Goal: Task Accomplishment & Management: Manage account settings

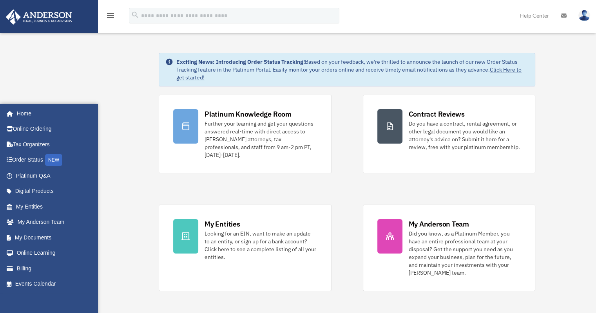
click at [0, 0] on link "My Profile" at bounding box center [0, 0] width 0 height 0
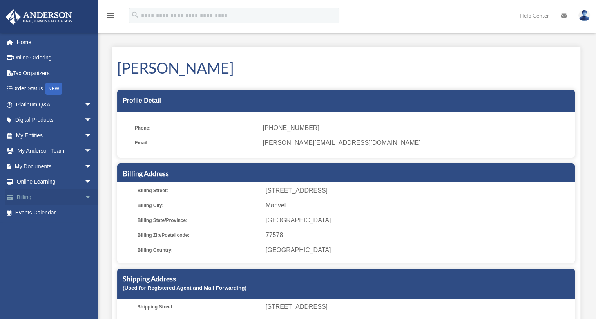
click at [22, 196] on link "Billing arrow_drop_down" at bounding box center [54, 198] width 98 height 16
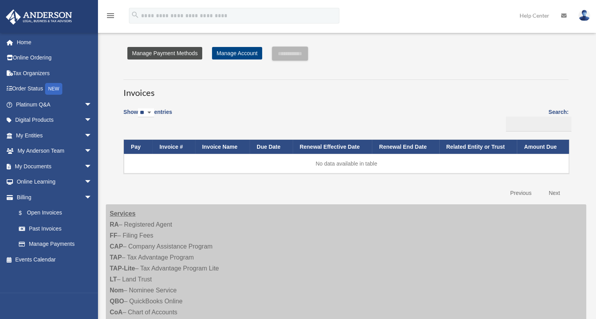
click at [178, 54] on link "Manage Payment Methods" at bounding box center [164, 53] width 75 height 13
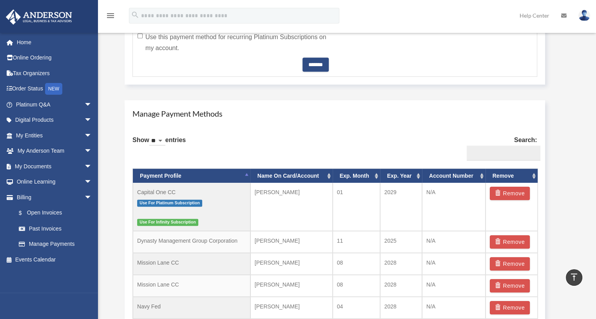
scroll to position [431, 0]
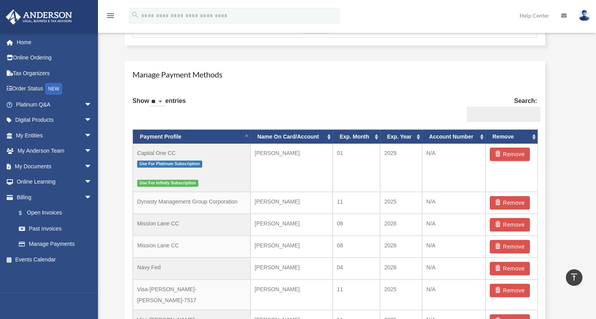
click at [585, 13] on img at bounding box center [584, 15] width 12 height 11
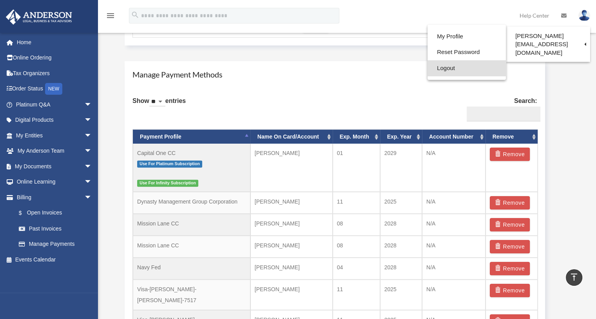
click at [447, 67] on link "Logout" at bounding box center [466, 68] width 78 height 16
